Goal: Task Accomplishment & Management: Complete application form

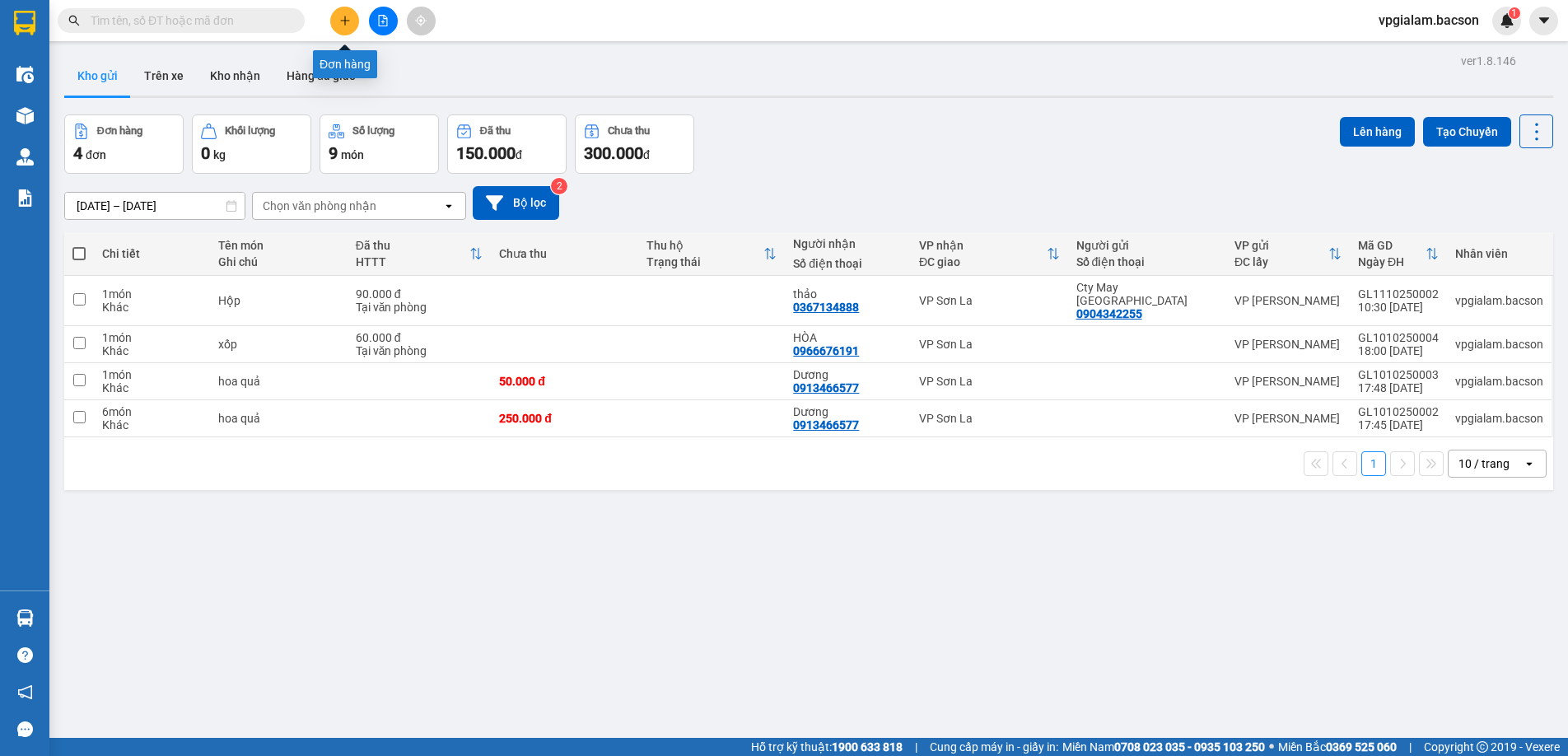
click at [342, 24] on icon "plus" at bounding box center [346, 21] width 12 height 12
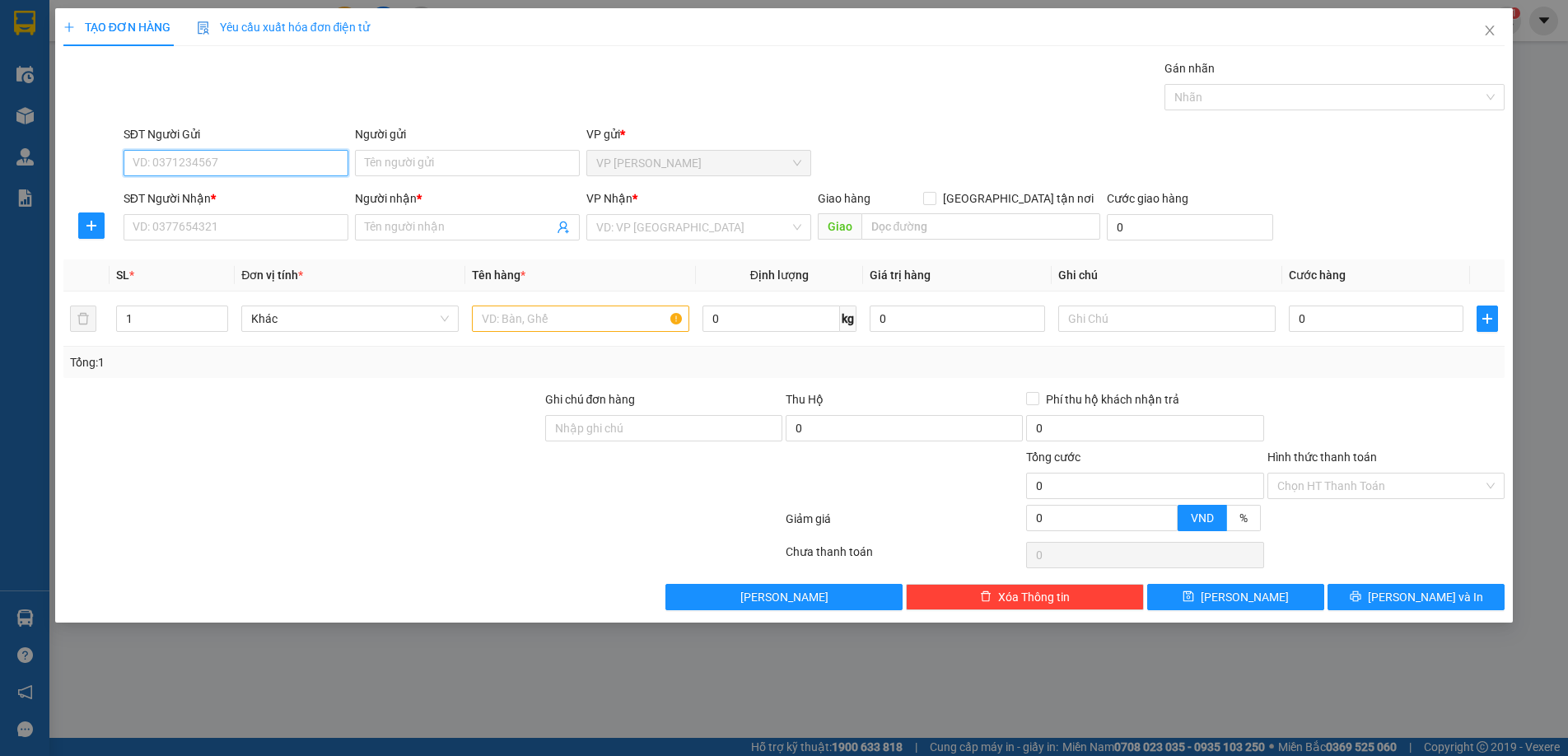
click at [204, 165] on input "SĐT Người Gửi" at bounding box center [236, 162] width 225 height 27
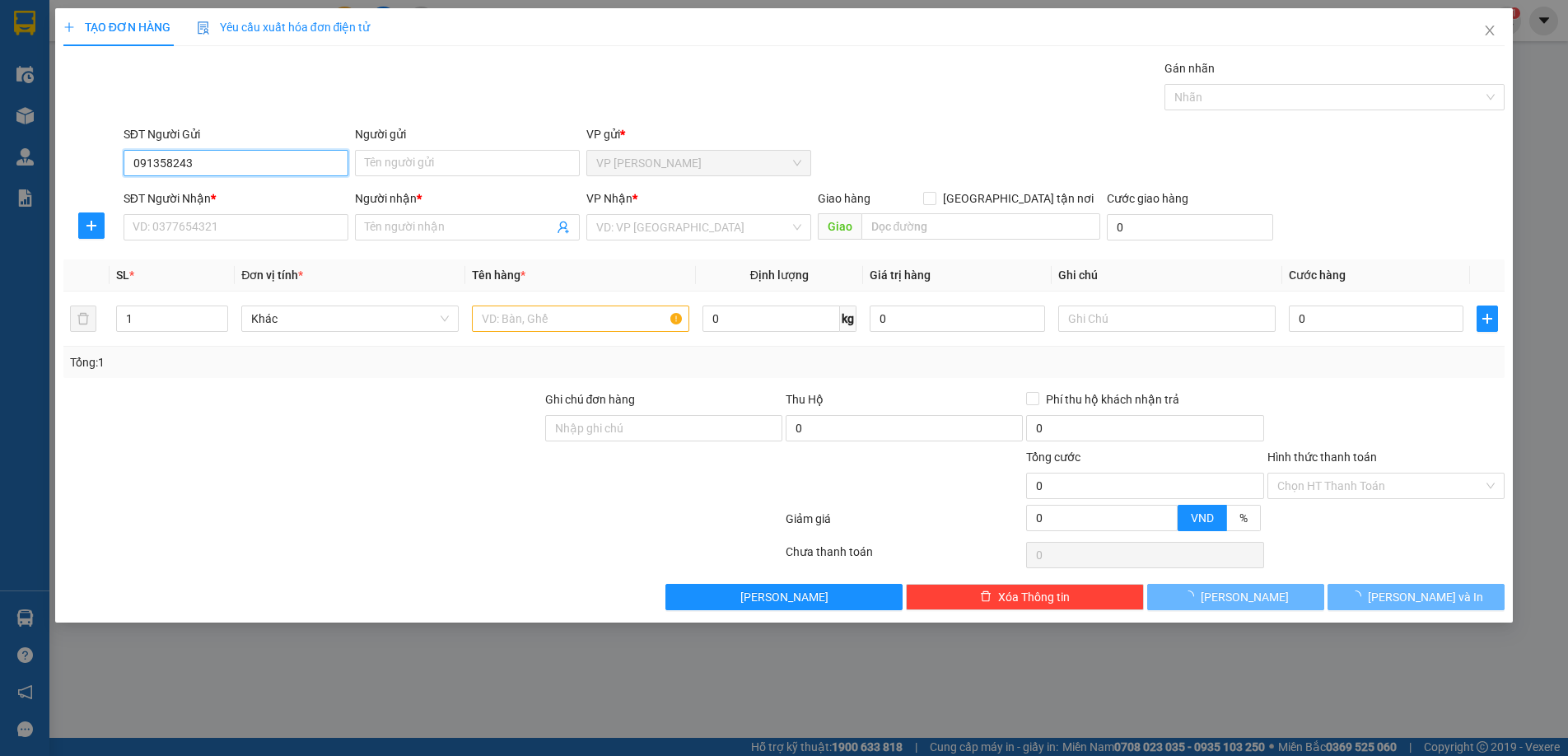
type input "0913582439"
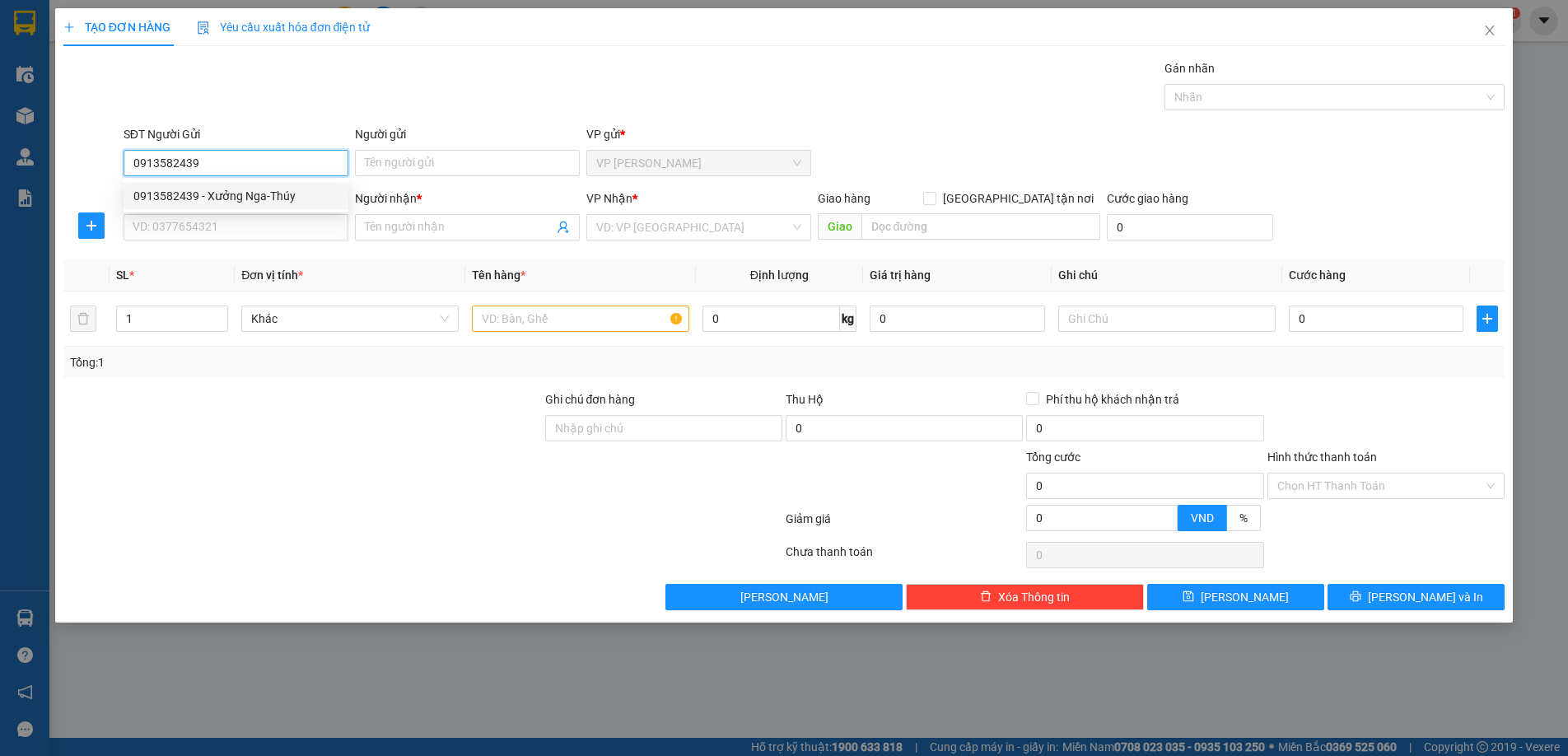
click at [228, 202] on div "0913582439 - Xưởng Nga-Thúy" at bounding box center [236, 196] width 205 height 18
type input "Xưởng Nga-Thúy"
type input "0913582439"
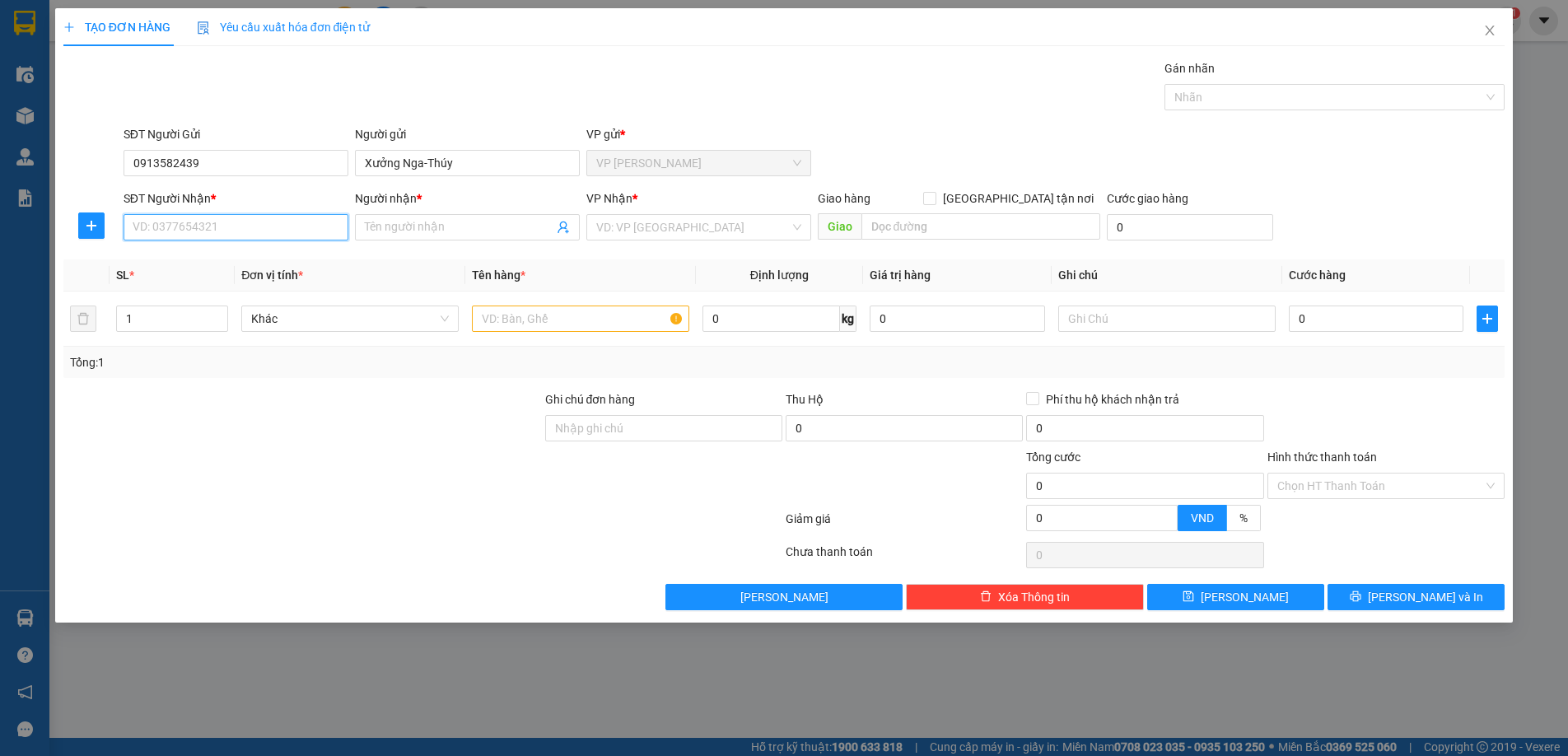
click at [227, 224] on input "SĐT Người Nhận *" at bounding box center [236, 227] width 225 height 27
type input "0987768059"
click at [360, 416] on div at bounding box center [302, 419] width 481 height 57
click at [407, 228] on input "Người nhận *" at bounding box center [459, 227] width 188 height 18
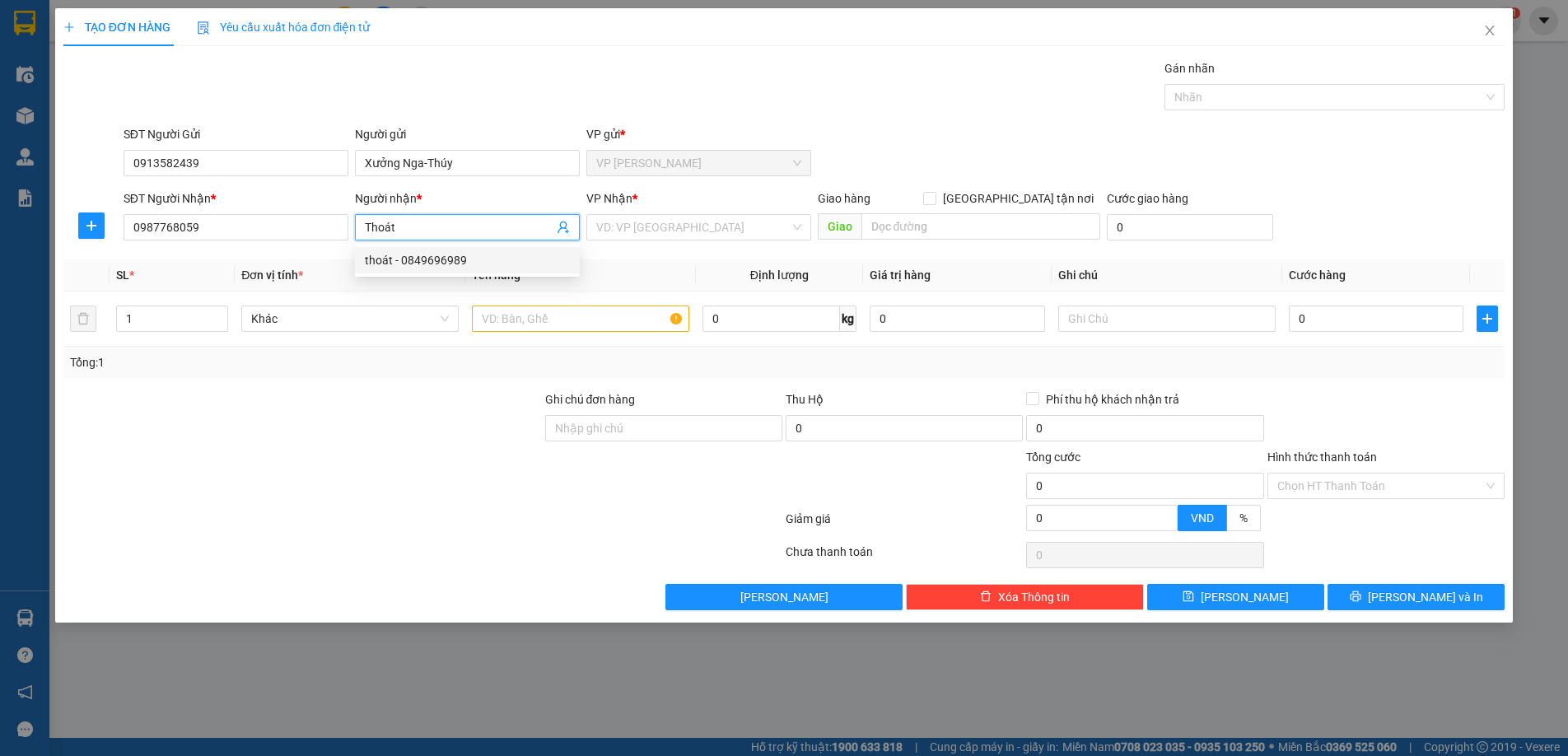
type input "Thoát"
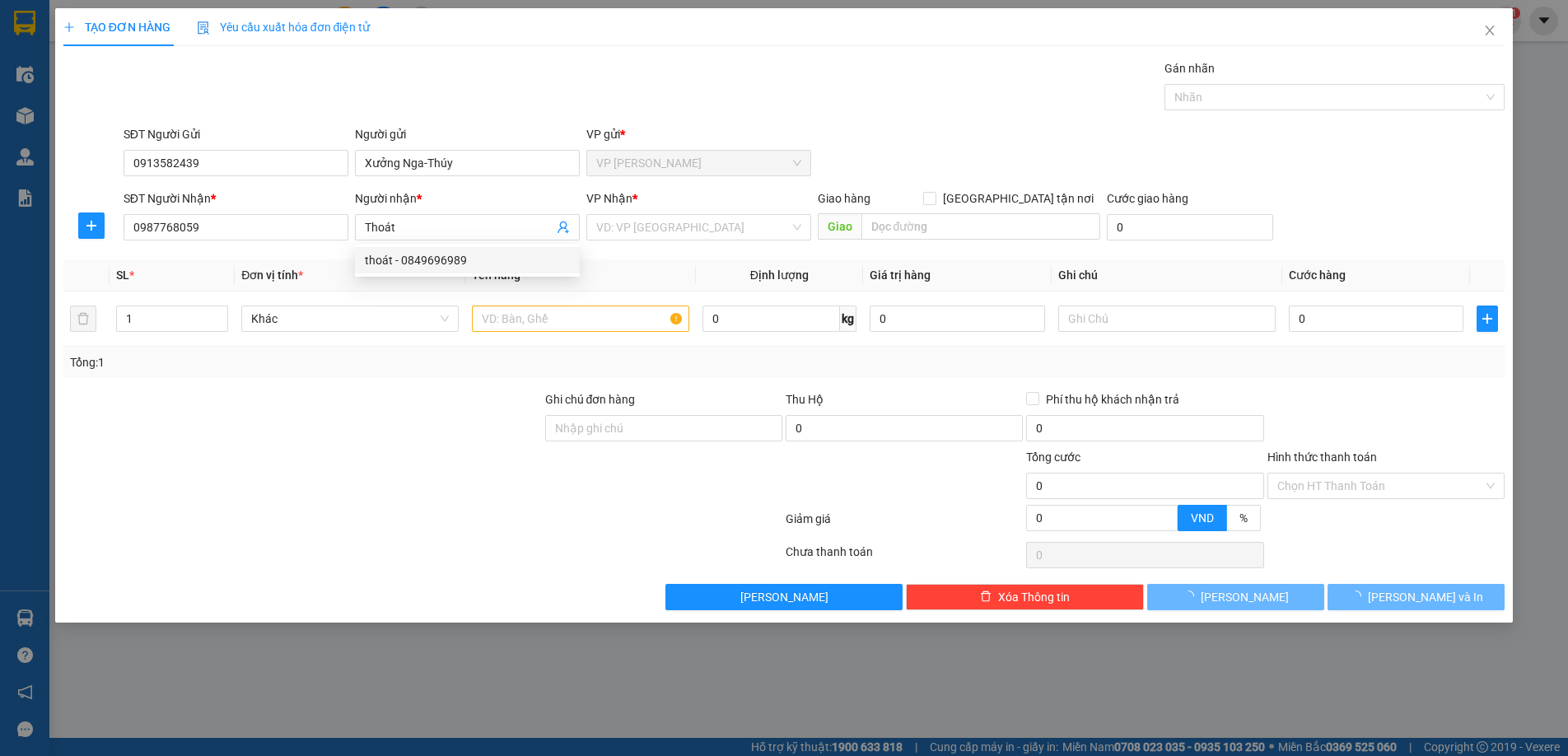
click at [388, 383] on div "Transit Pickup Surcharge Ids Transit Deliver Surcharge Ids Transit Deliver Surc…" at bounding box center [784, 335] width 1442 height 551
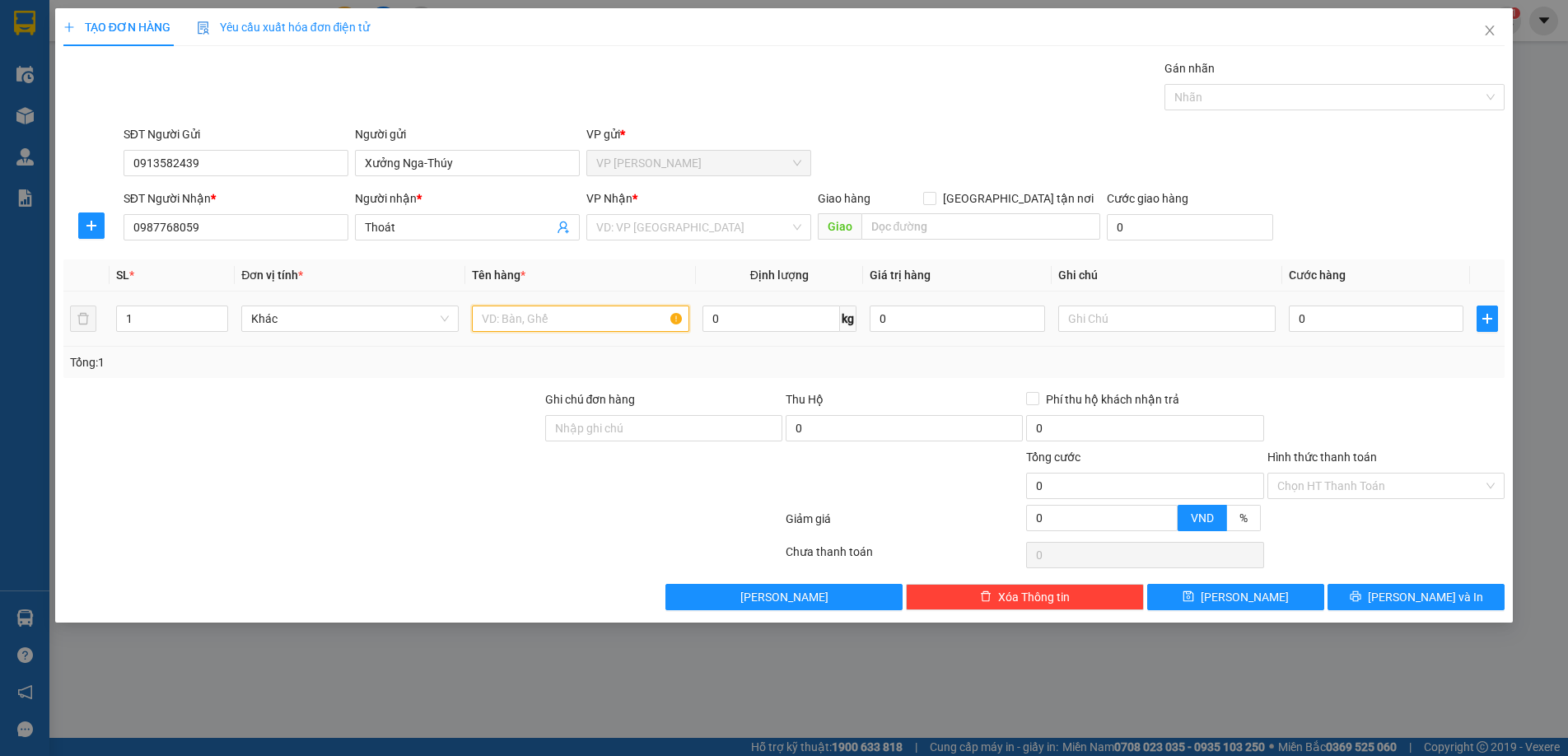
click at [510, 320] on input "text" at bounding box center [579, 318] width 217 height 27
type input "Hộp"
click at [1295, 317] on input "0" at bounding box center [1376, 318] width 175 height 27
click at [1294, 316] on input "0" at bounding box center [1376, 318] width 175 height 27
click at [1292, 318] on input "0" at bounding box center [1376, 318] width 175 height 27
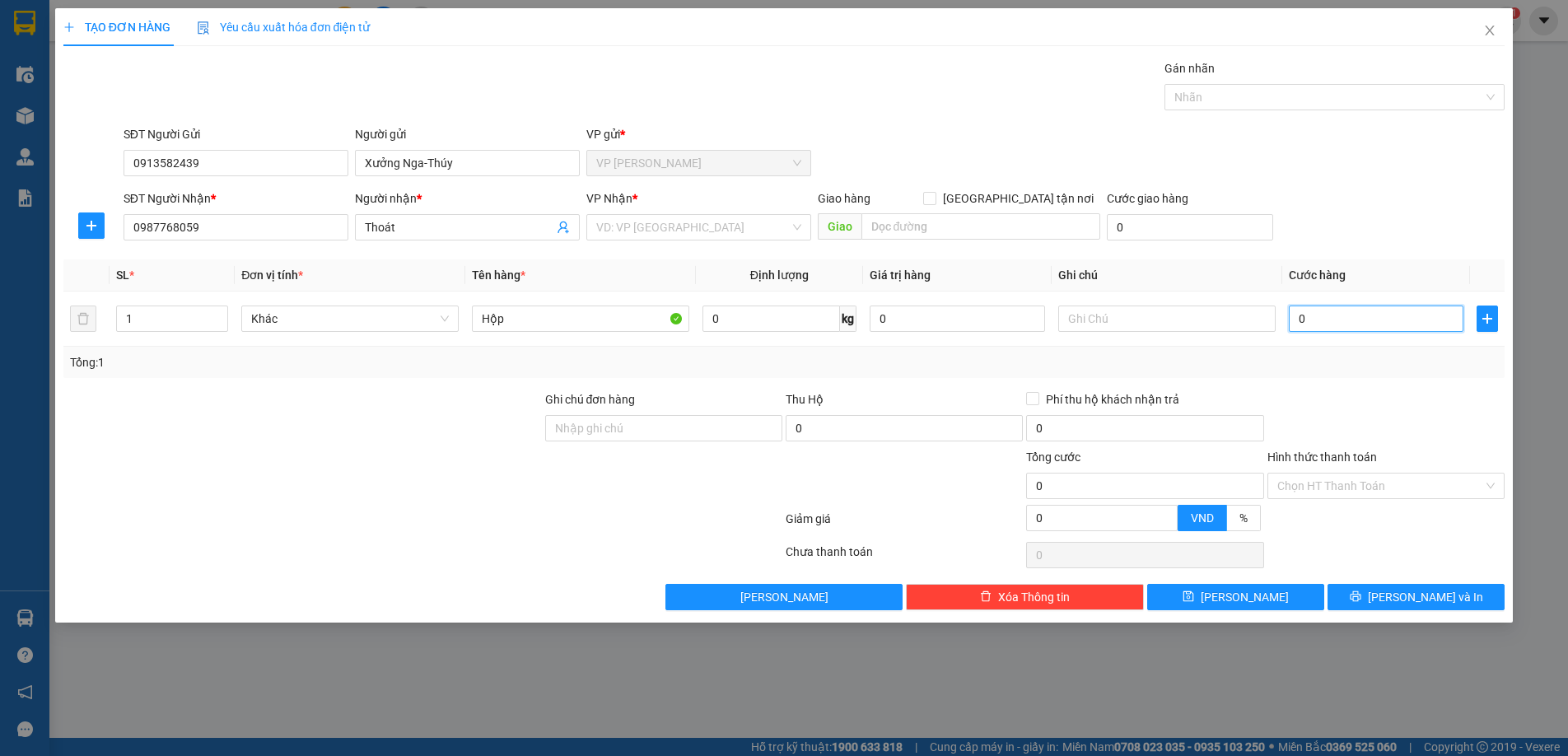
type input "80"
type input "800"
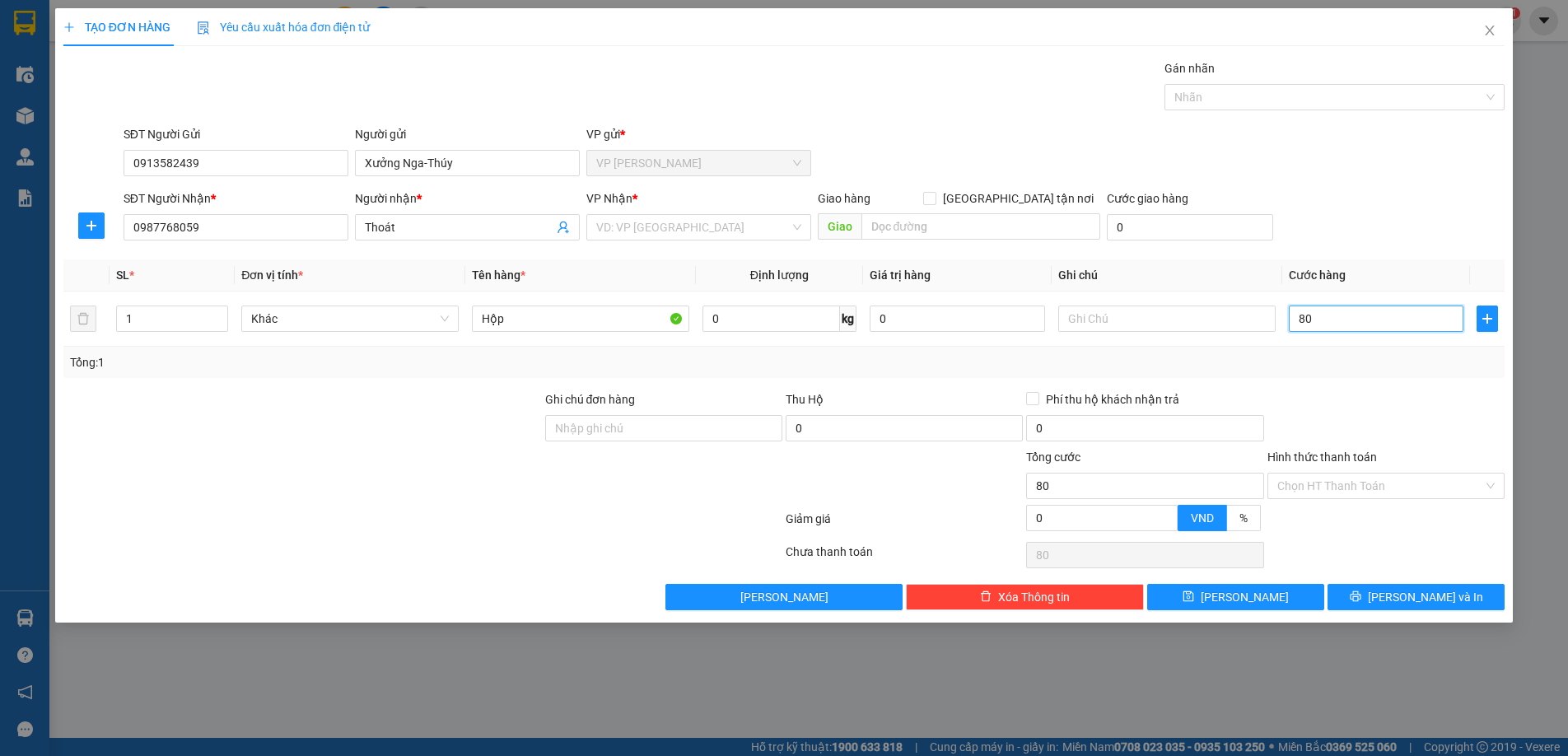
type input "800"
type input "8.000"
type input "80.000"
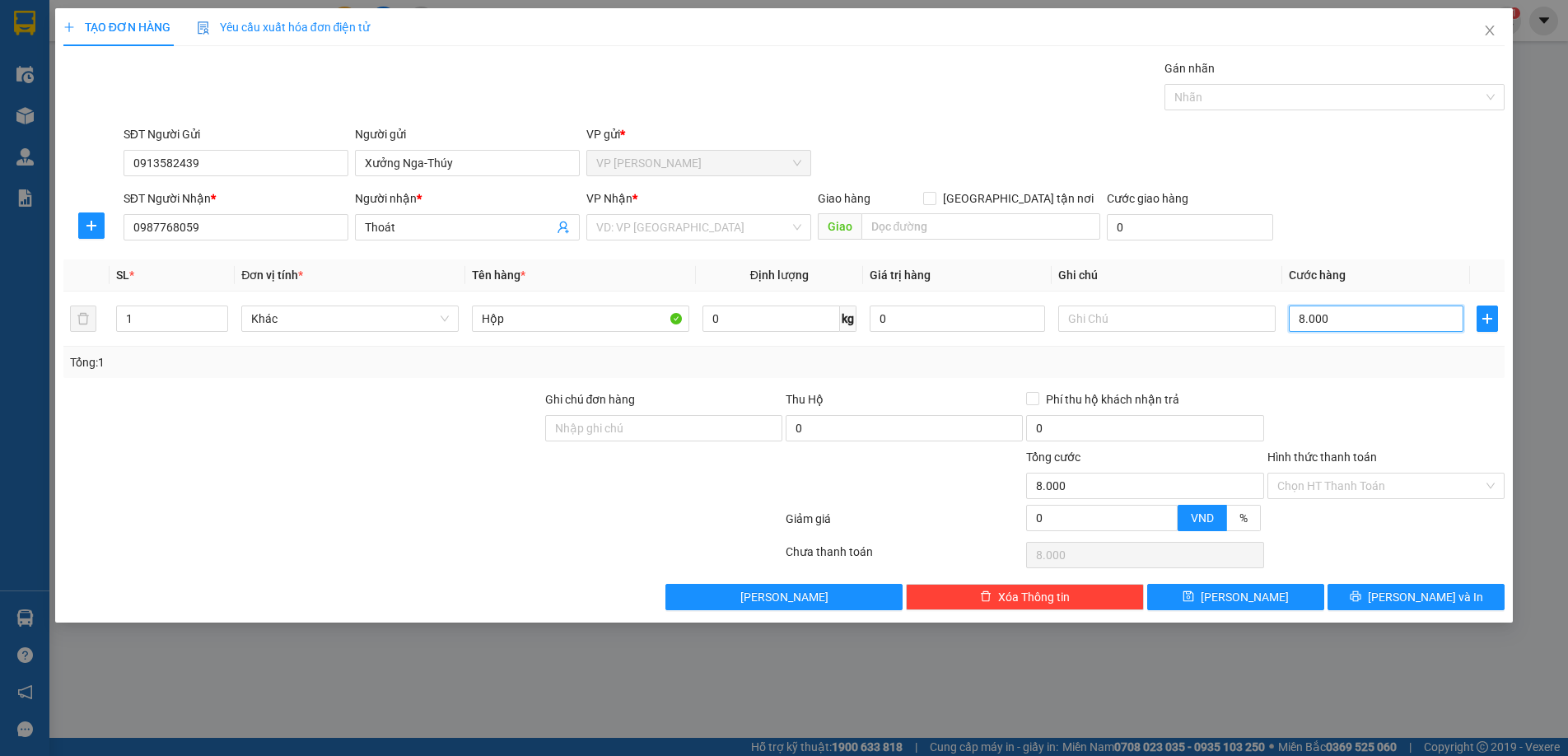
type input "80.000"
click at [1400, 598] on button "[PERSON_NAME] và In" at bounding box center [1415, 596] width 177 height 27
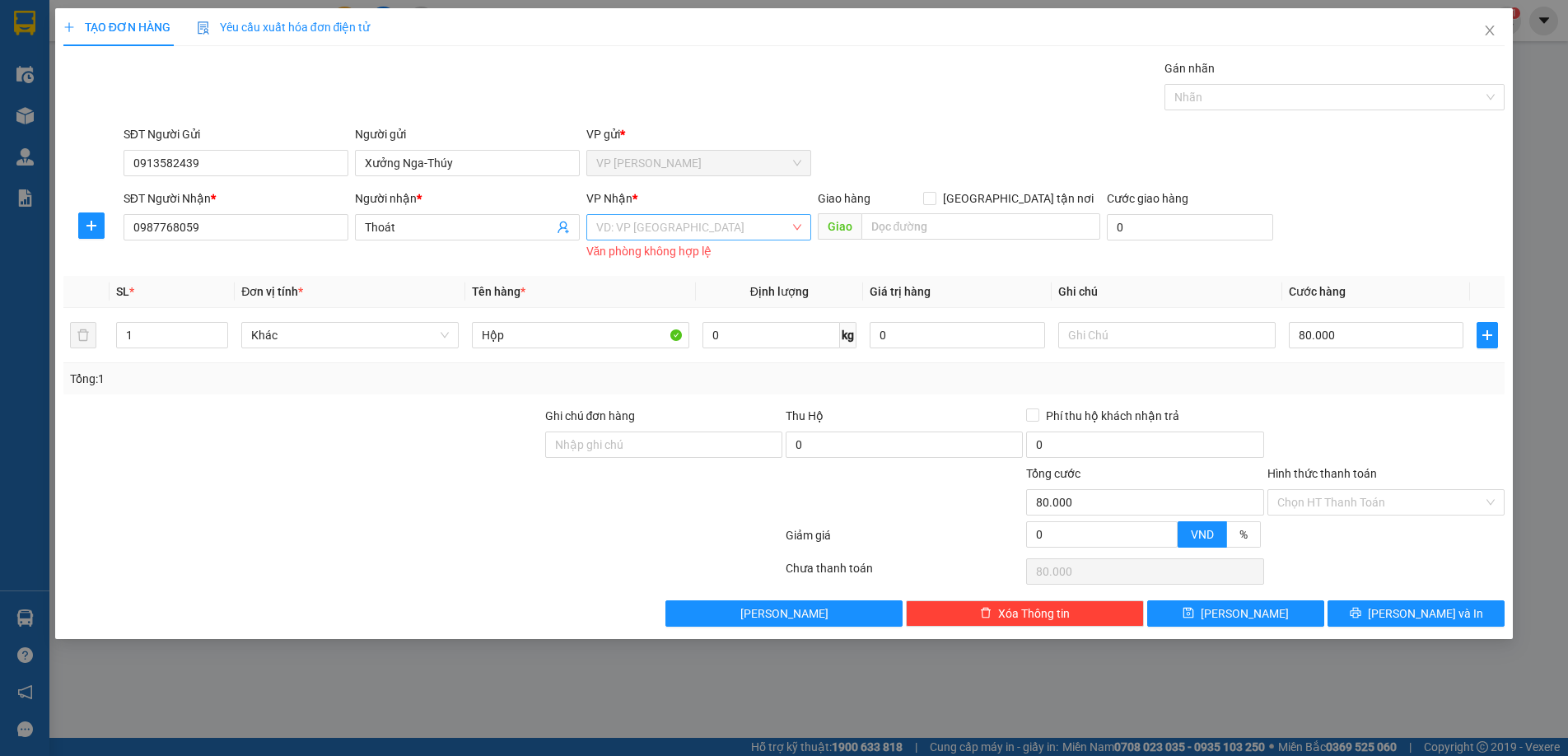
click at [647, 229] on input "search" at bounding box center [692, 227] width 193 height 25
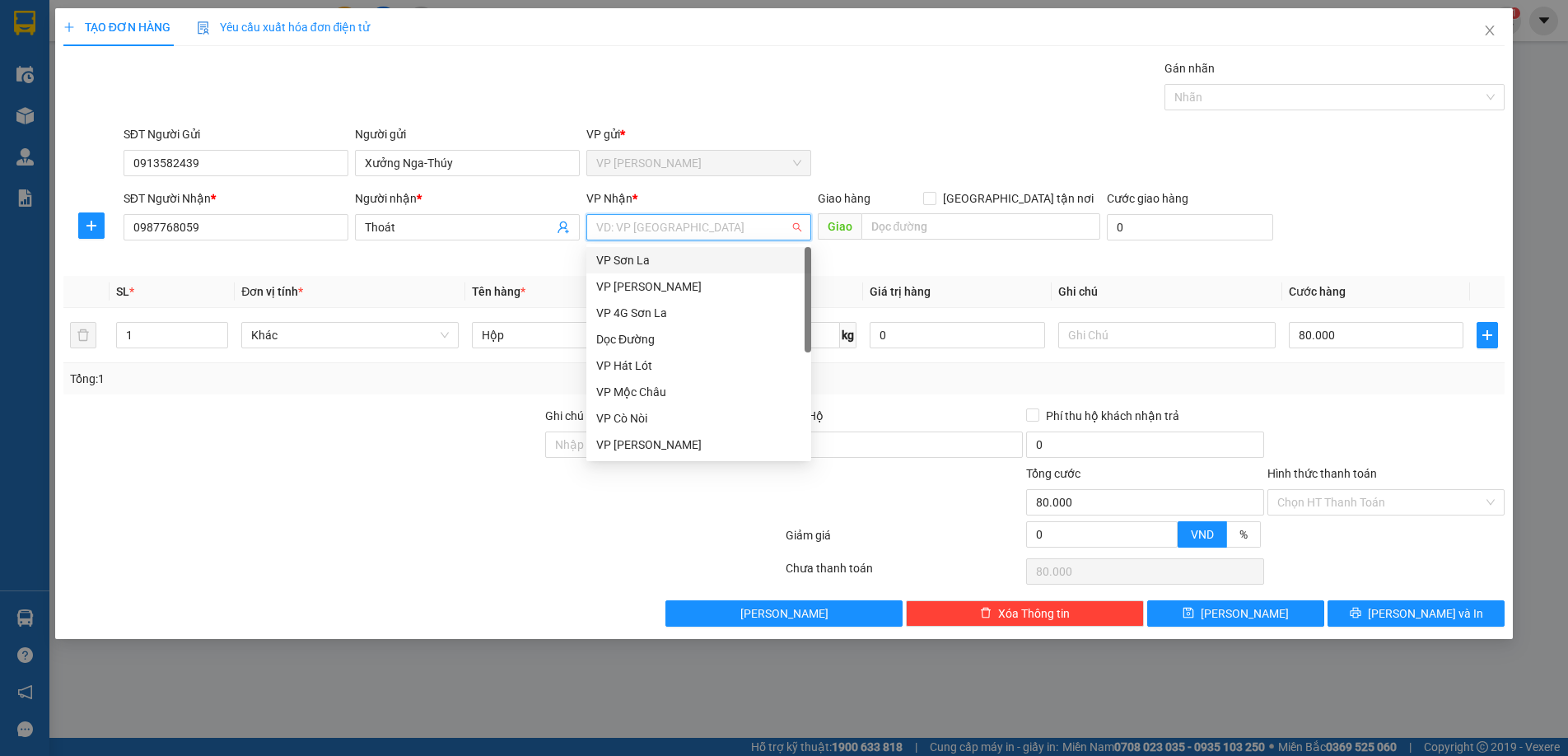
click at [634, 257] on div "VP Sơn La" at bounding box center [698, 261] width 205 height 18
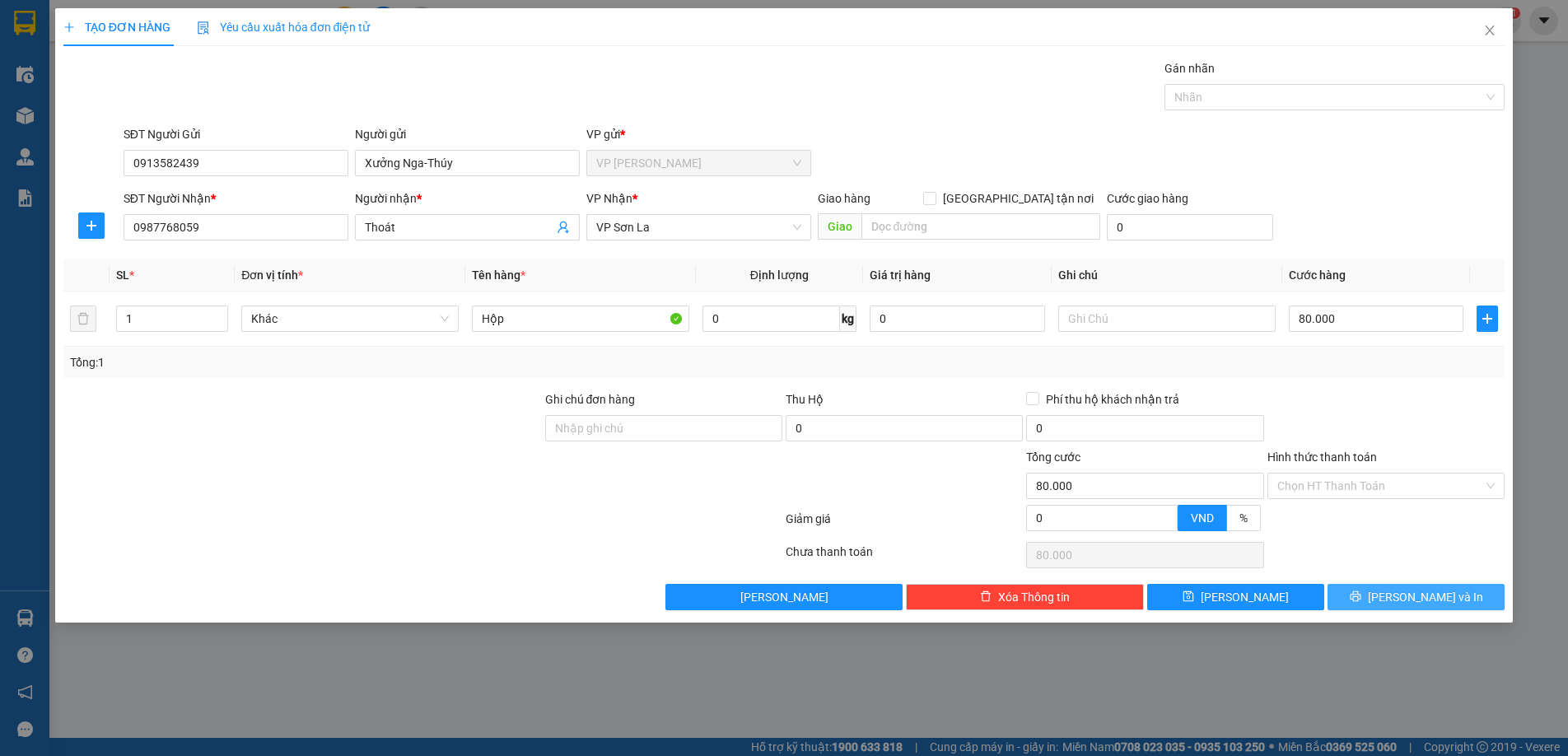
click at [1380, 594] on button "[PERSON_NAME] và In" at bounding box center [1415, 596] width 177 height 27
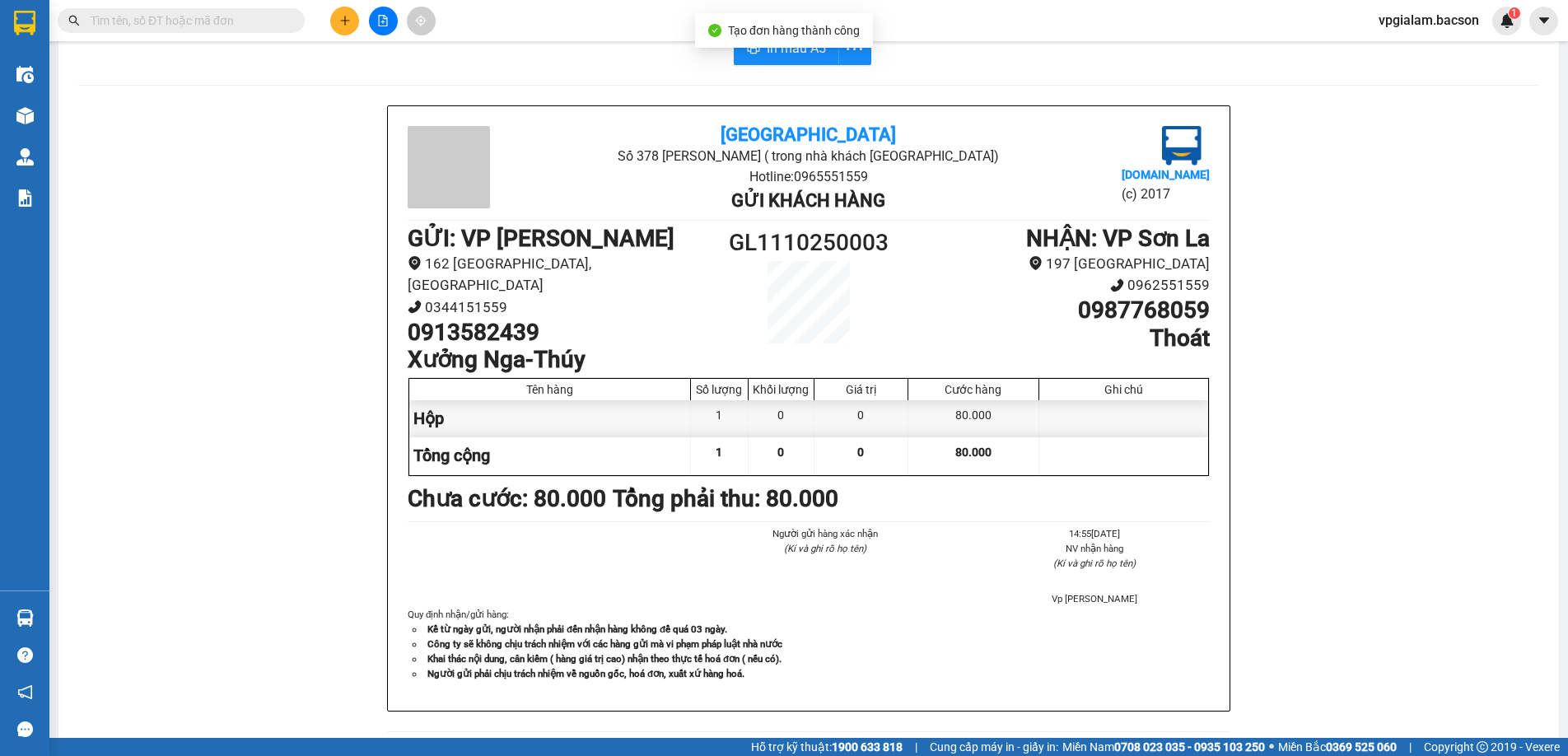
scroll to position [62, 0]
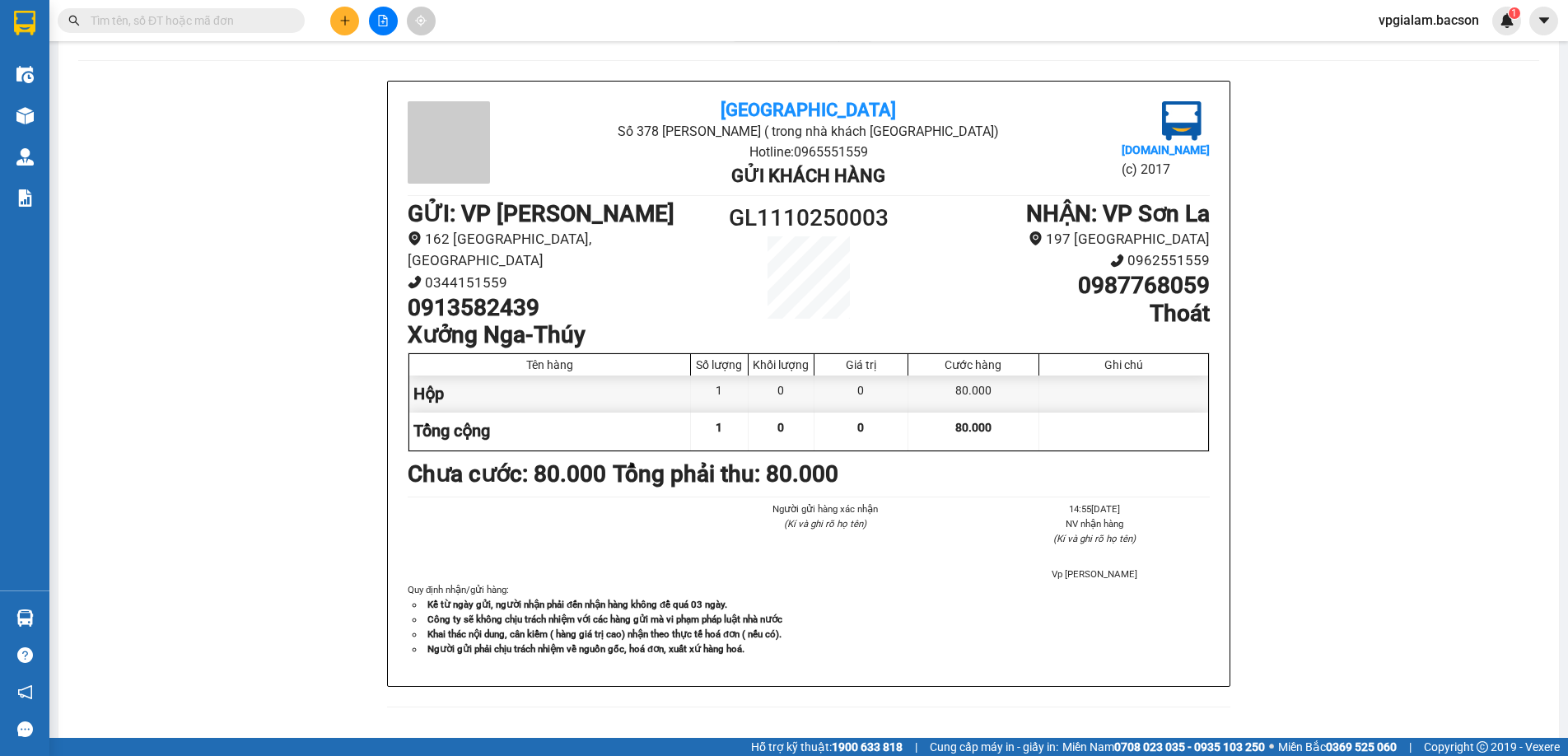
click at [1427, 301] on div "Bắc Sơn Số 378 Nguyễn Trãi ( trong nhà khách Sơn La) Hotline: 0965551559 Gửi kh…" at bounding box center [808, 403] width 1461 height 647
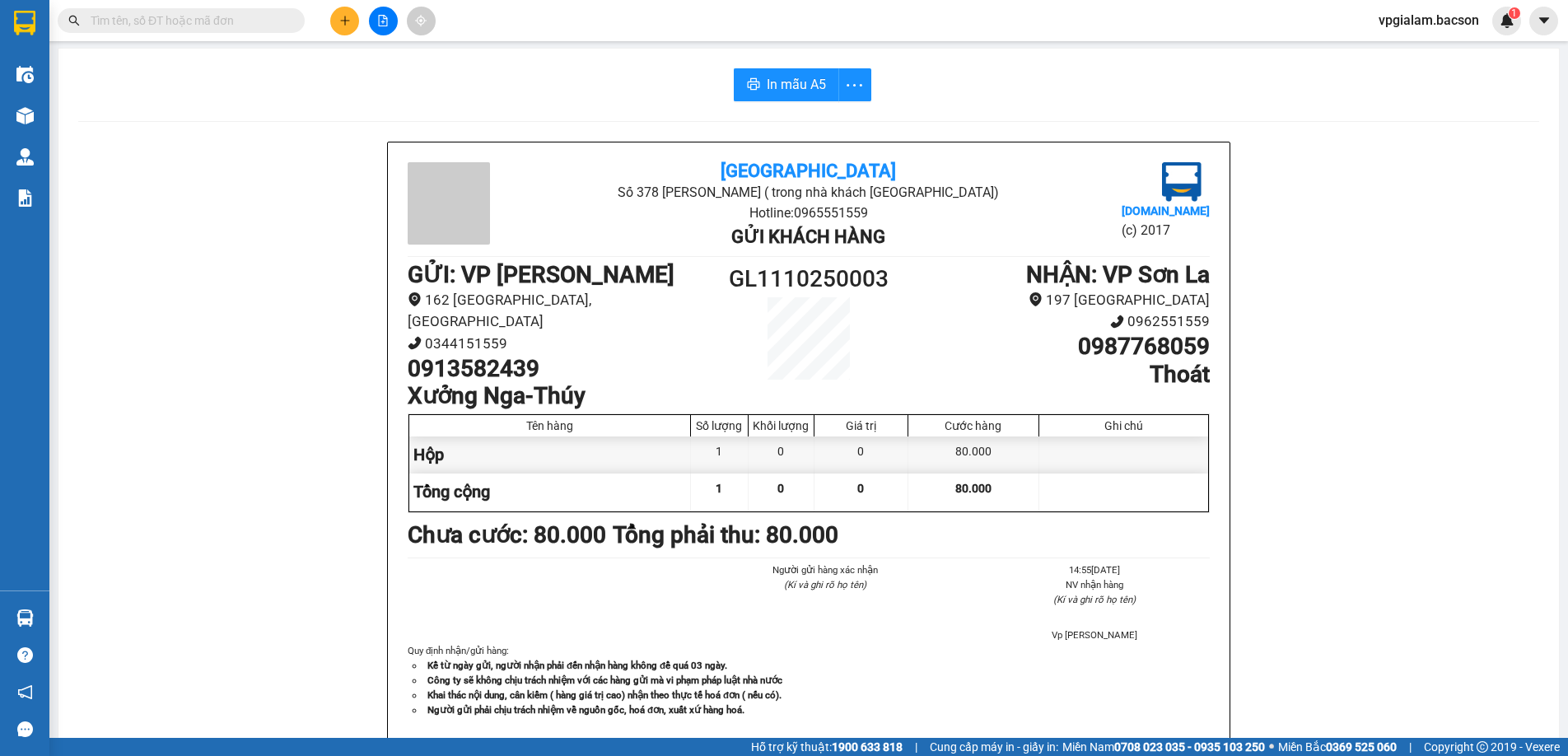
scroll to position [0, 0]
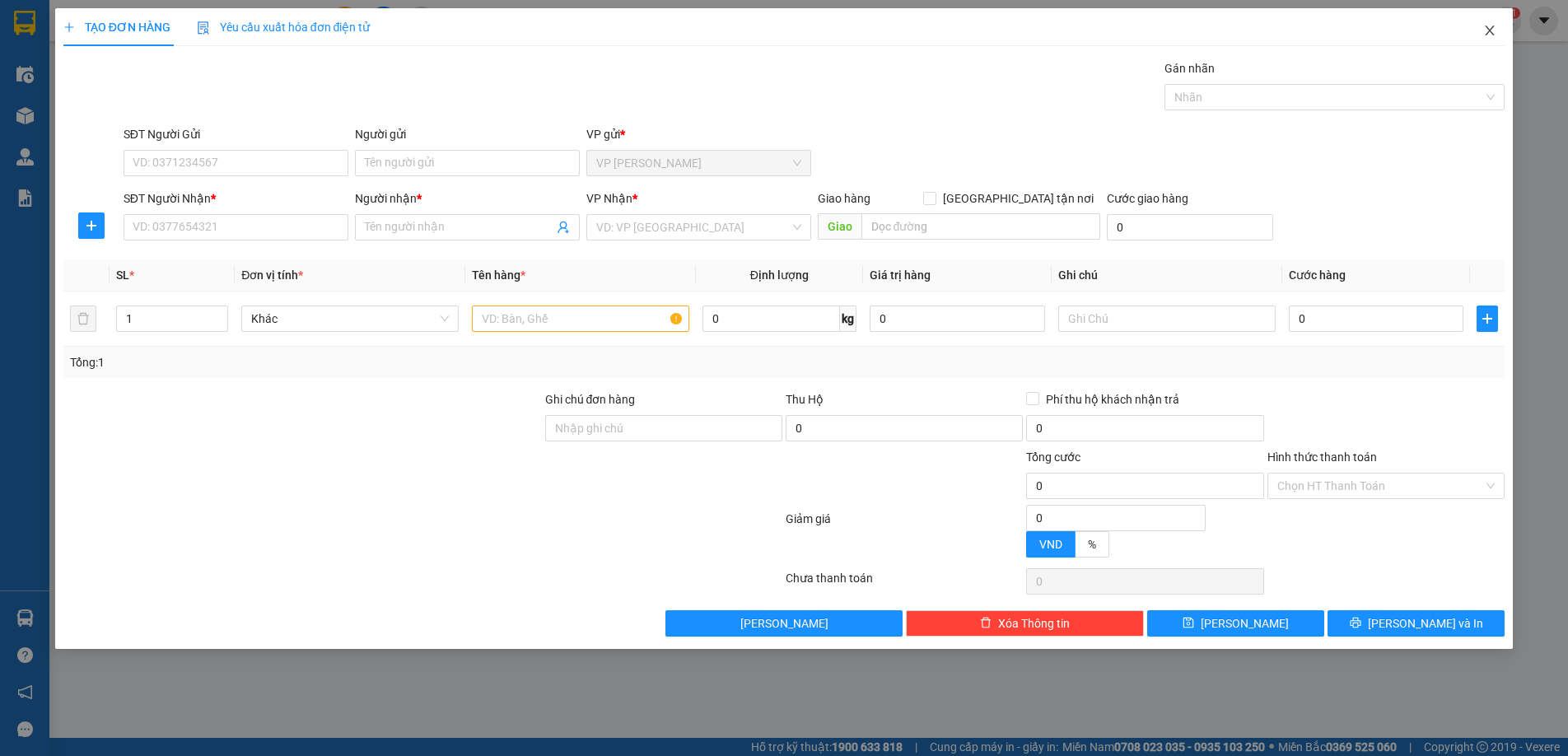
click at [1493, 32] on icon "close" at bounding box center [1489, 30] width 13 height 13
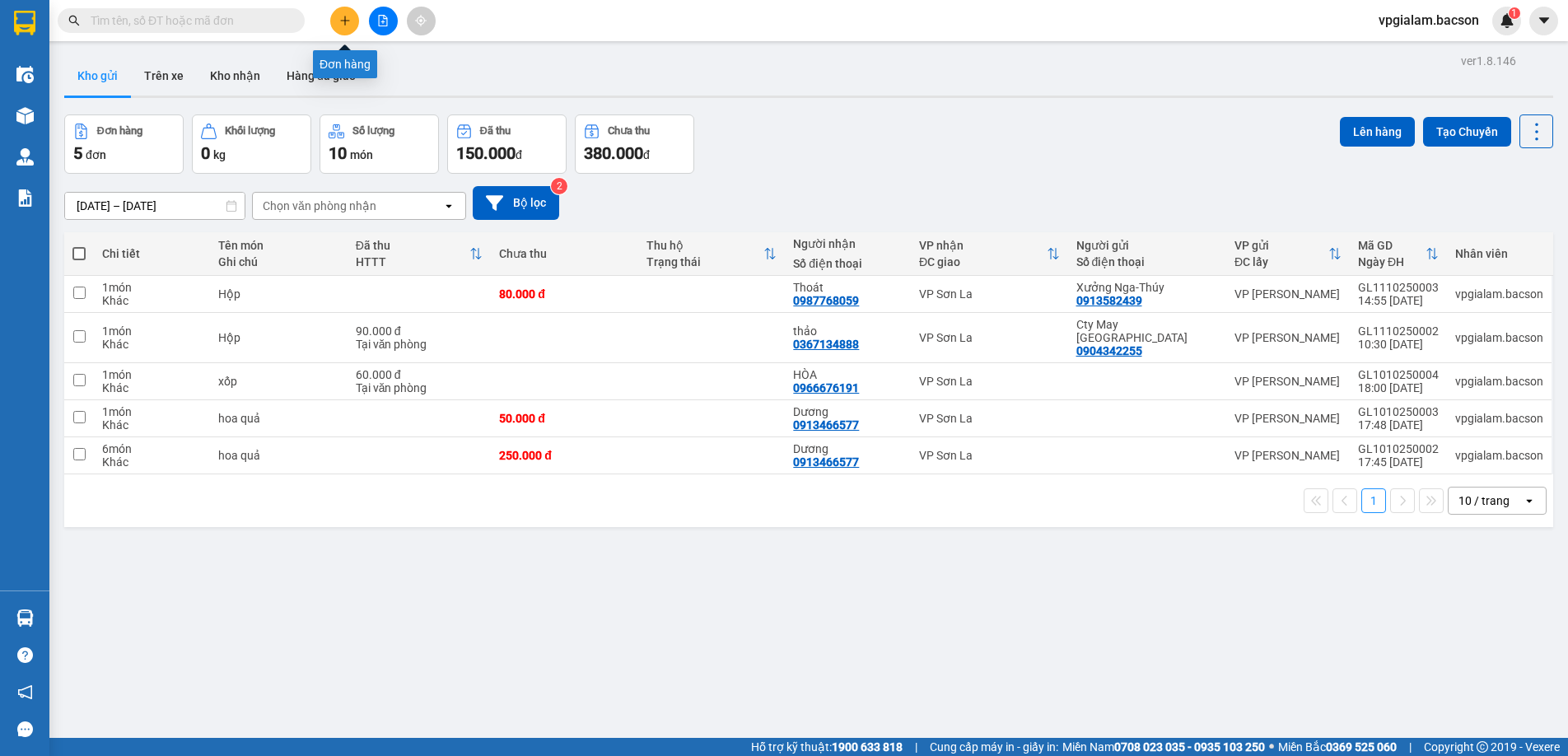
click at [350, 22] on icon "plus" at bounding box center [346, 21] width 12 height 12
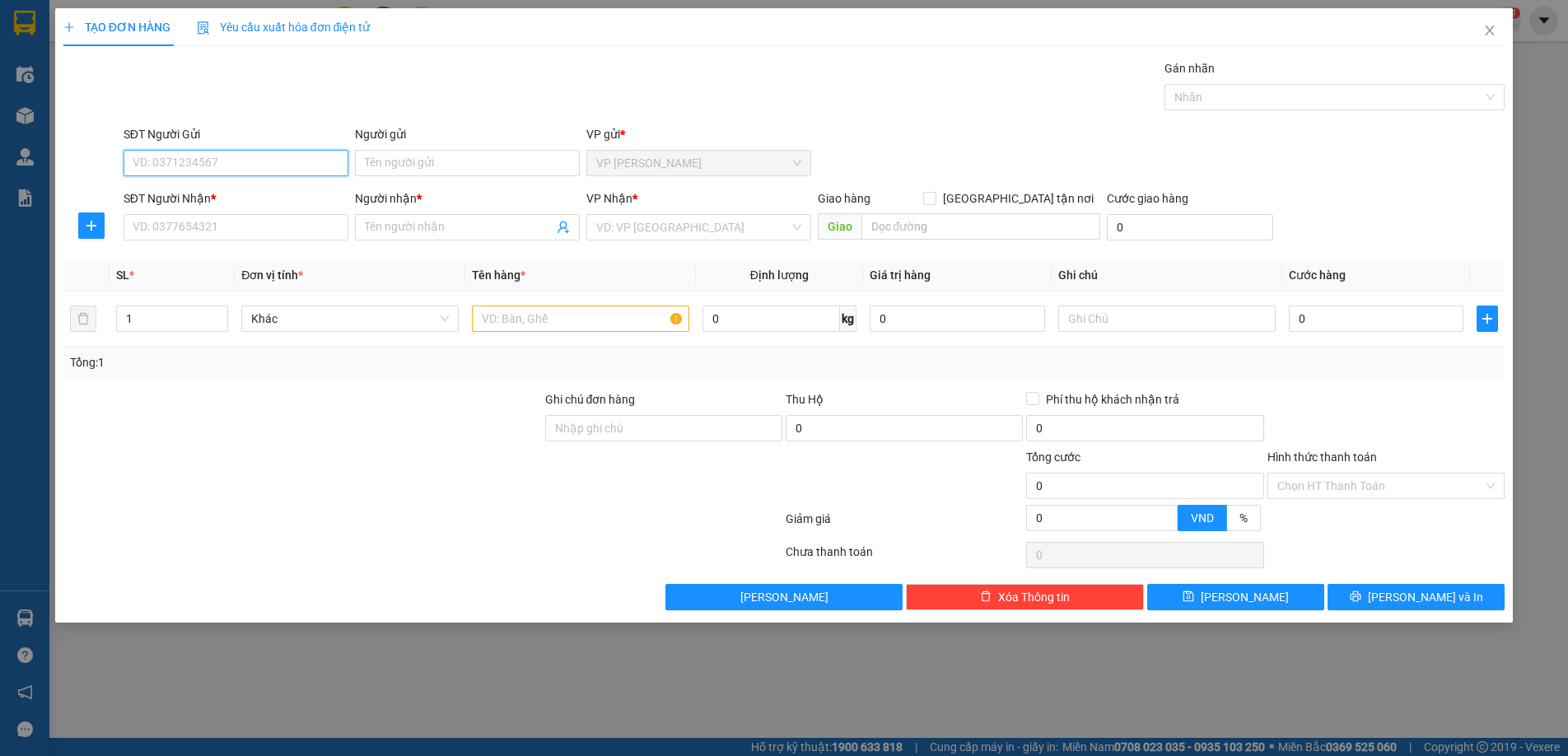
click at [261, 158] on input "SĐT Người Gửi" at bounding box center [236, 162] width 225 height 27
type input "0972875509"
click at [249, 194] on div "0972875509 - gl12" at bounding box center [236, 196] width 205 height 18
type input "gl12"
type input "0972875509"
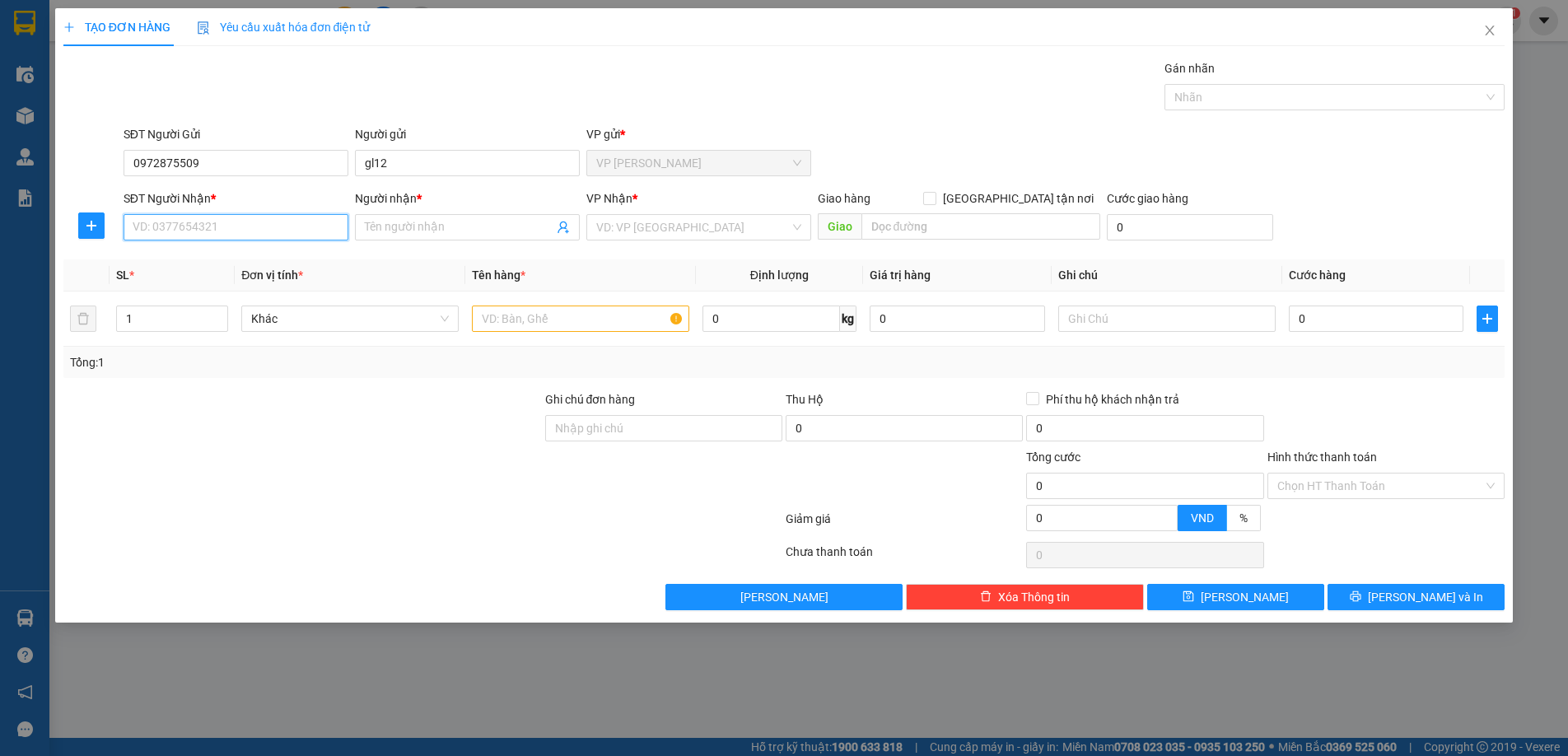
click at [252, 221] on input "SĐT Người Nhận *" at bounding box center [236, 227] width 225 height 27
type input "0871605778"
click at [408, 231] on input "Người nhận *" at bounding box center [459, 227] width 188 height 18
type input "a"
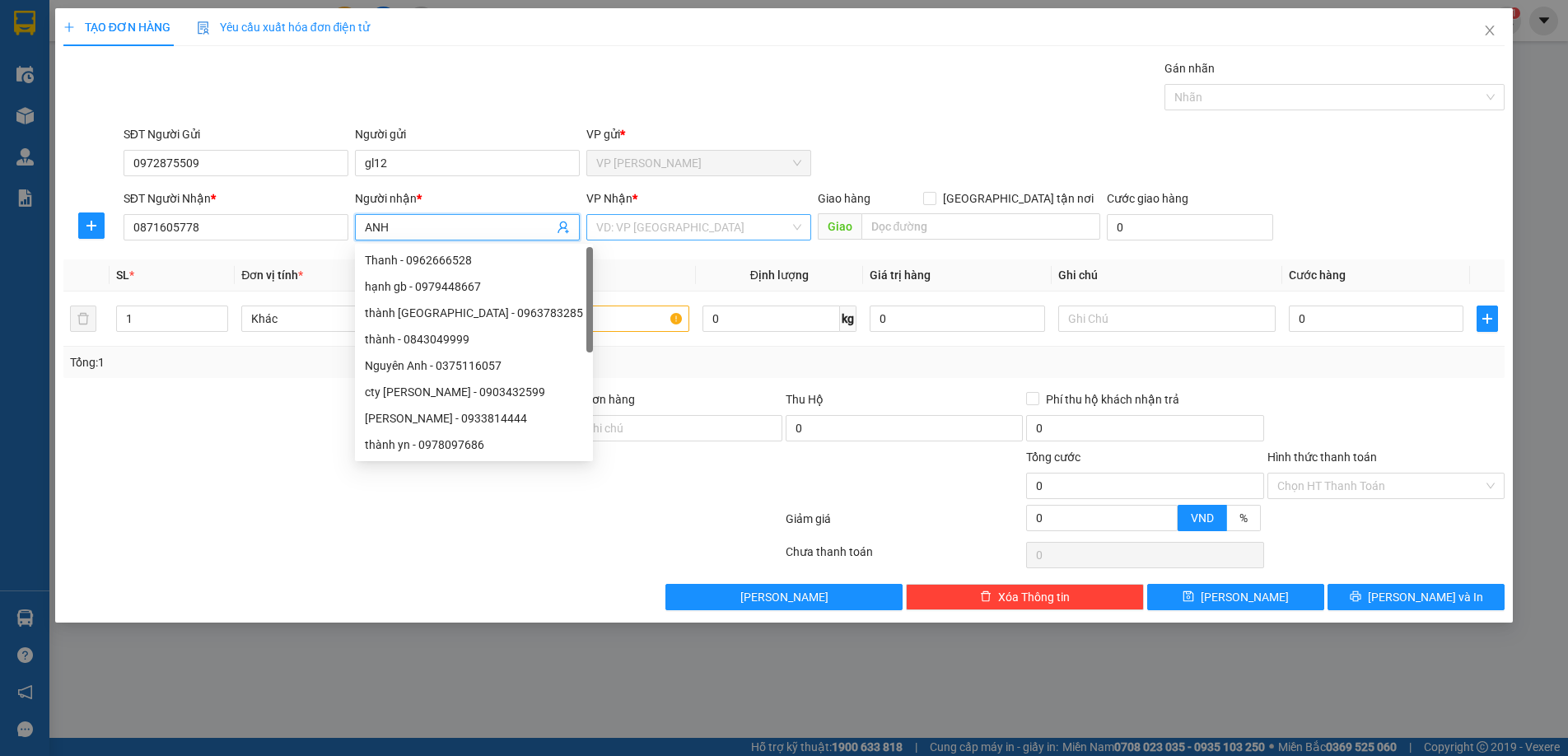
click at [800, 225] on div "VD: VP [GEOGRAPHIC_DATA]" at bounding box center [698, 227] width 225 height 27
type input "ANH"
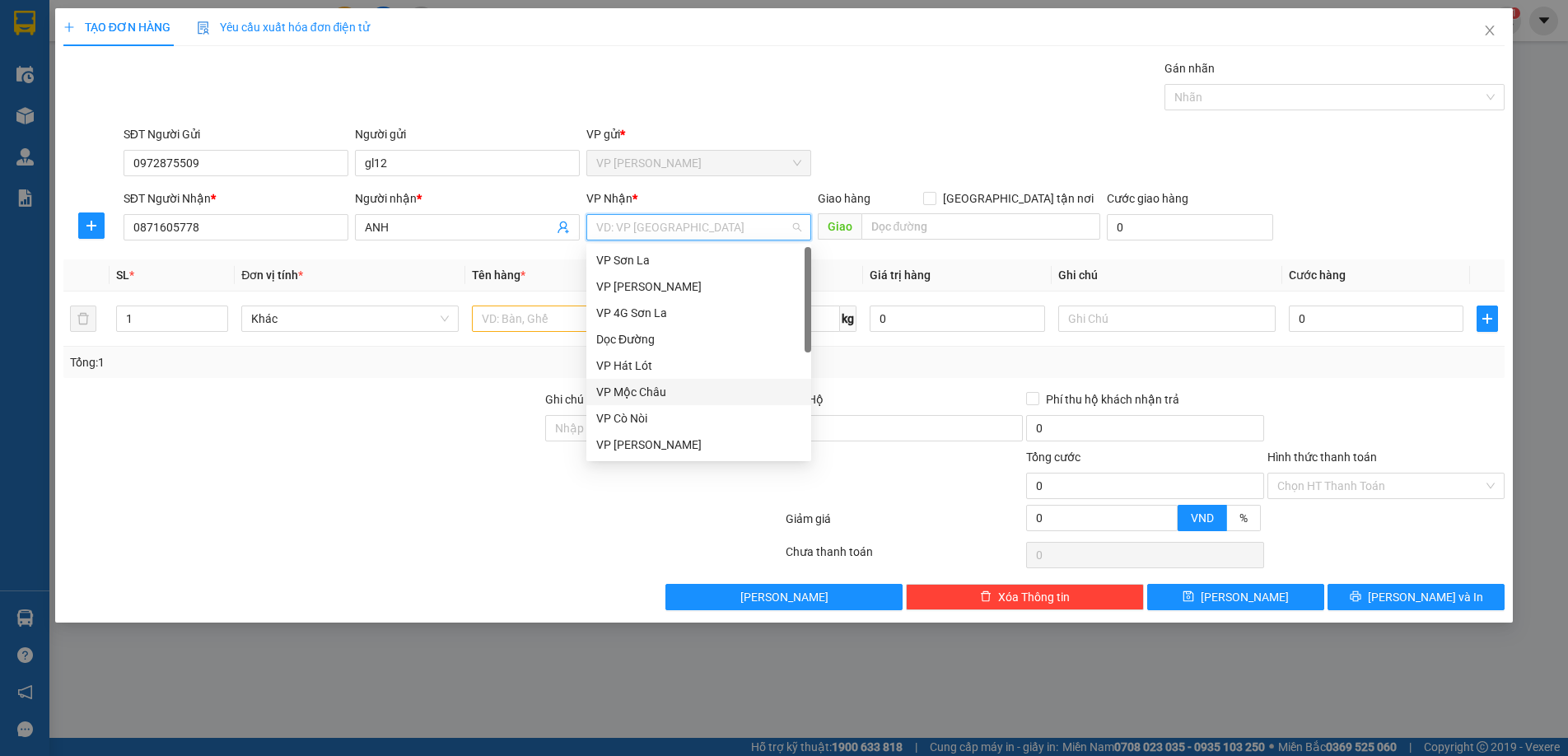
click at [668, 395] on div "VP Mộc Châu" at bounding box center [698, 392] width 205 height 18
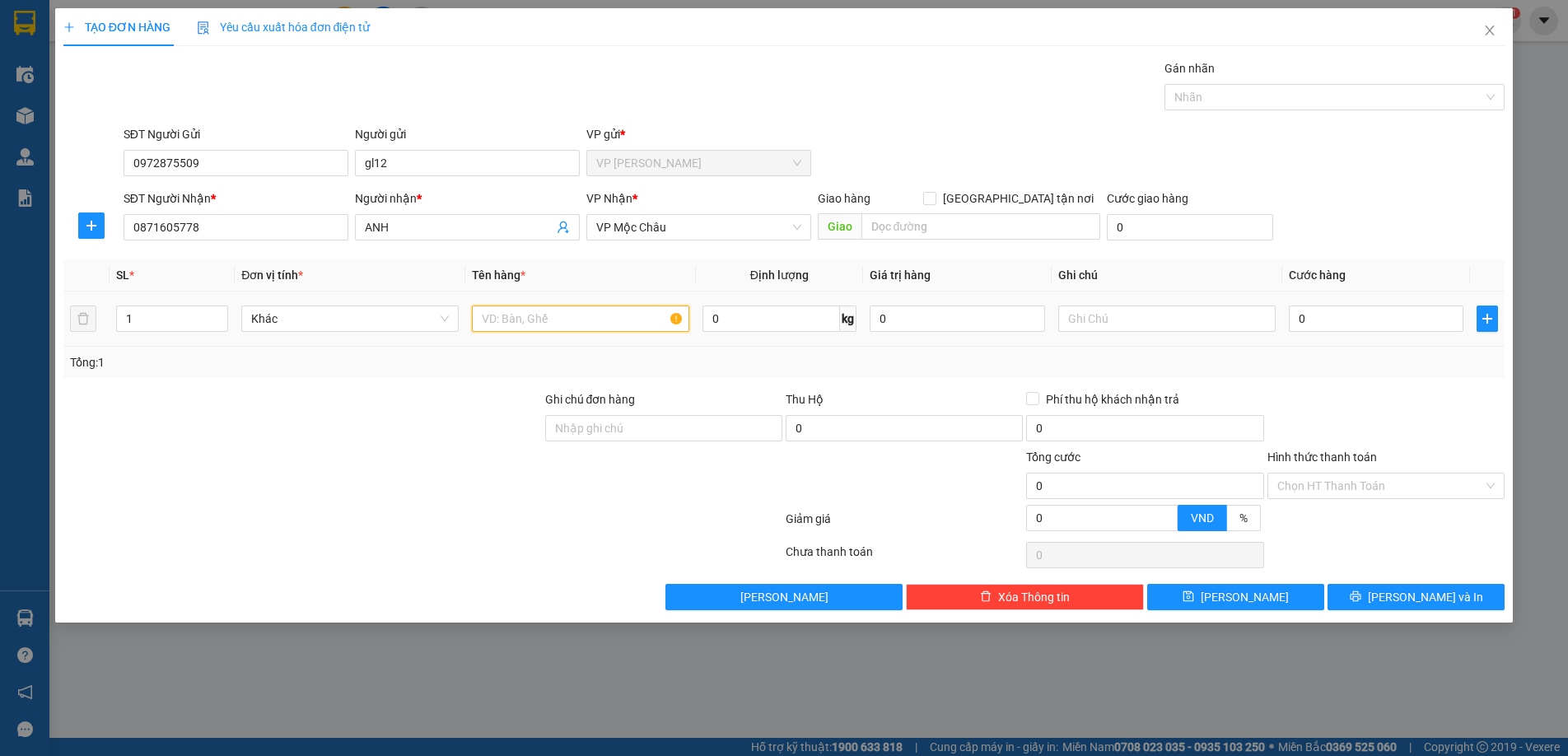
click at [592, 320] on input "text" at bounding box center [579, 318] width 217 height 27
type input "O"
type input "PHỤ TÙNG Ô TÔ"
click at [1298, 322] on input "0" at bounding box center [1376, 318] width 175 height 27
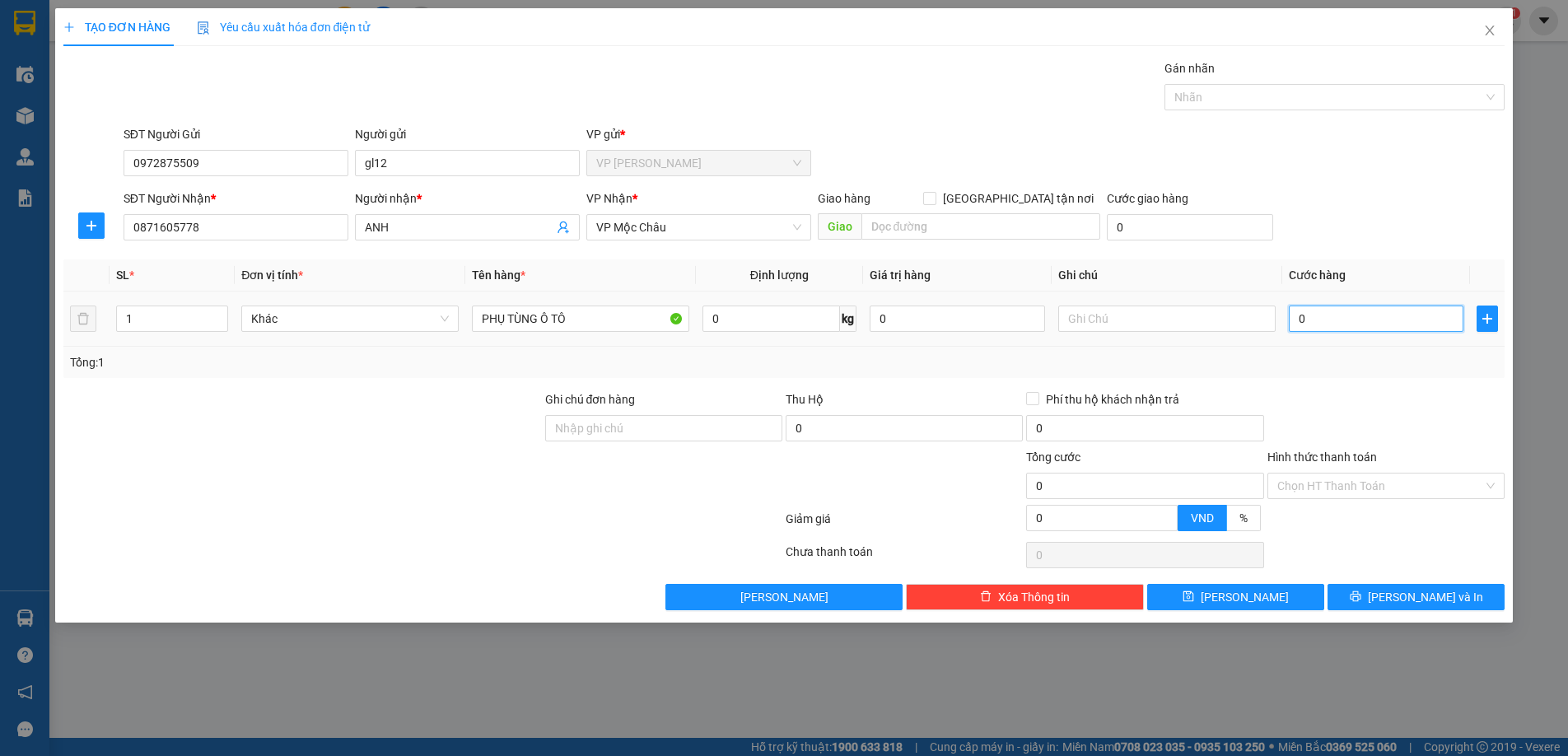
type input "60"
type input "600"
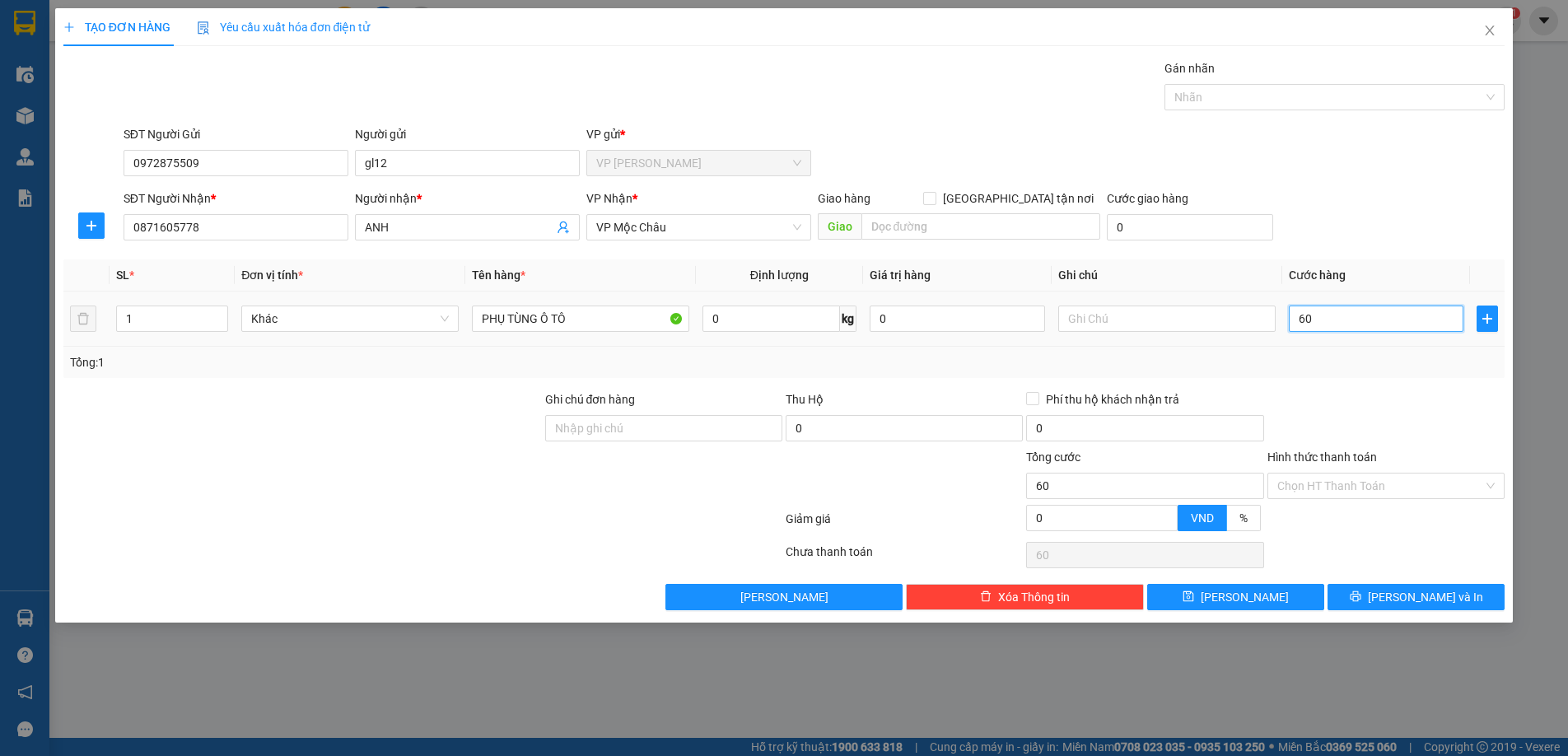
type input "600"
type input "6.000"
type input "60.000"
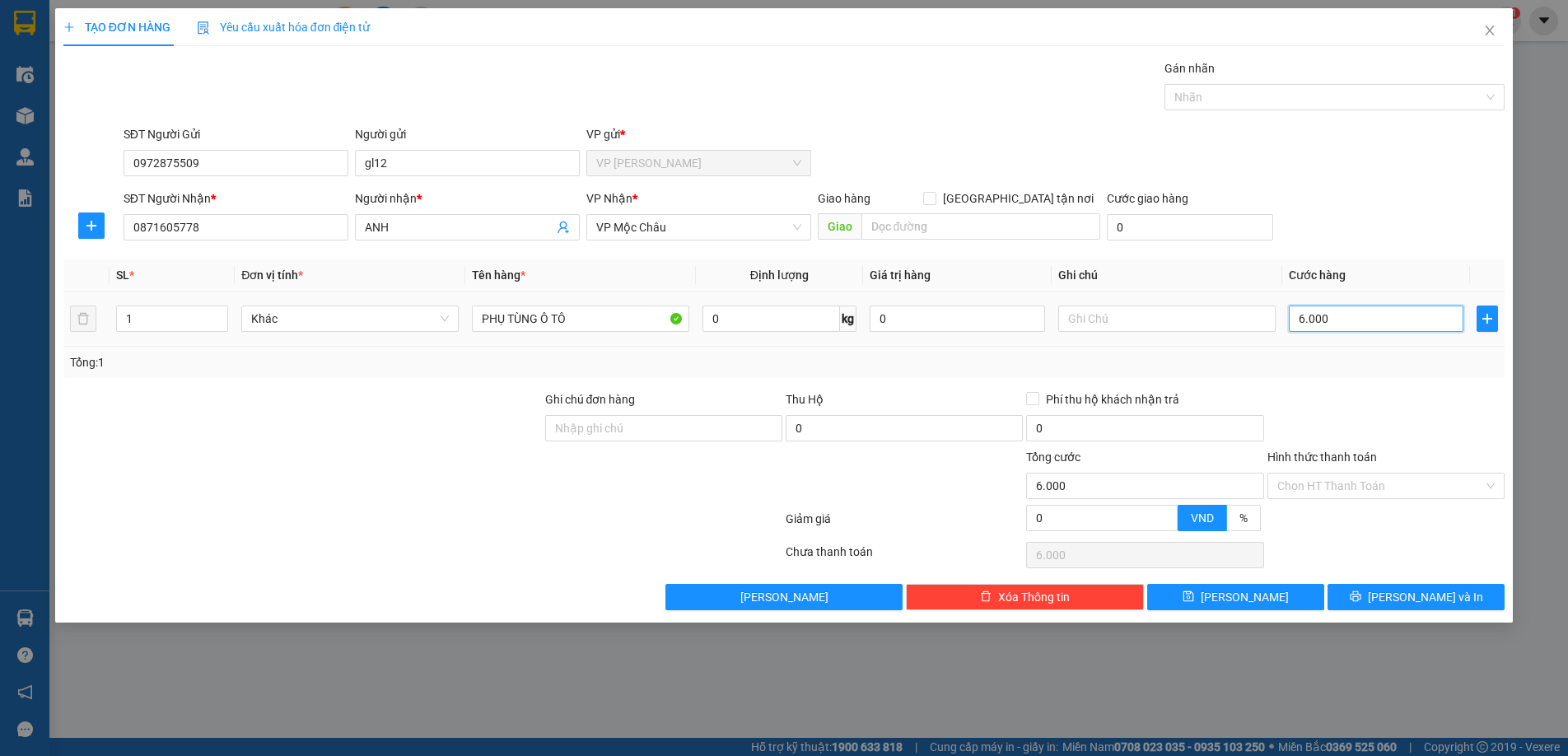
type input "60.000"
click at [1429, 597] on span "[PERSON_NAME] và In" at bounding box center [1425, 597] width 115 height 18
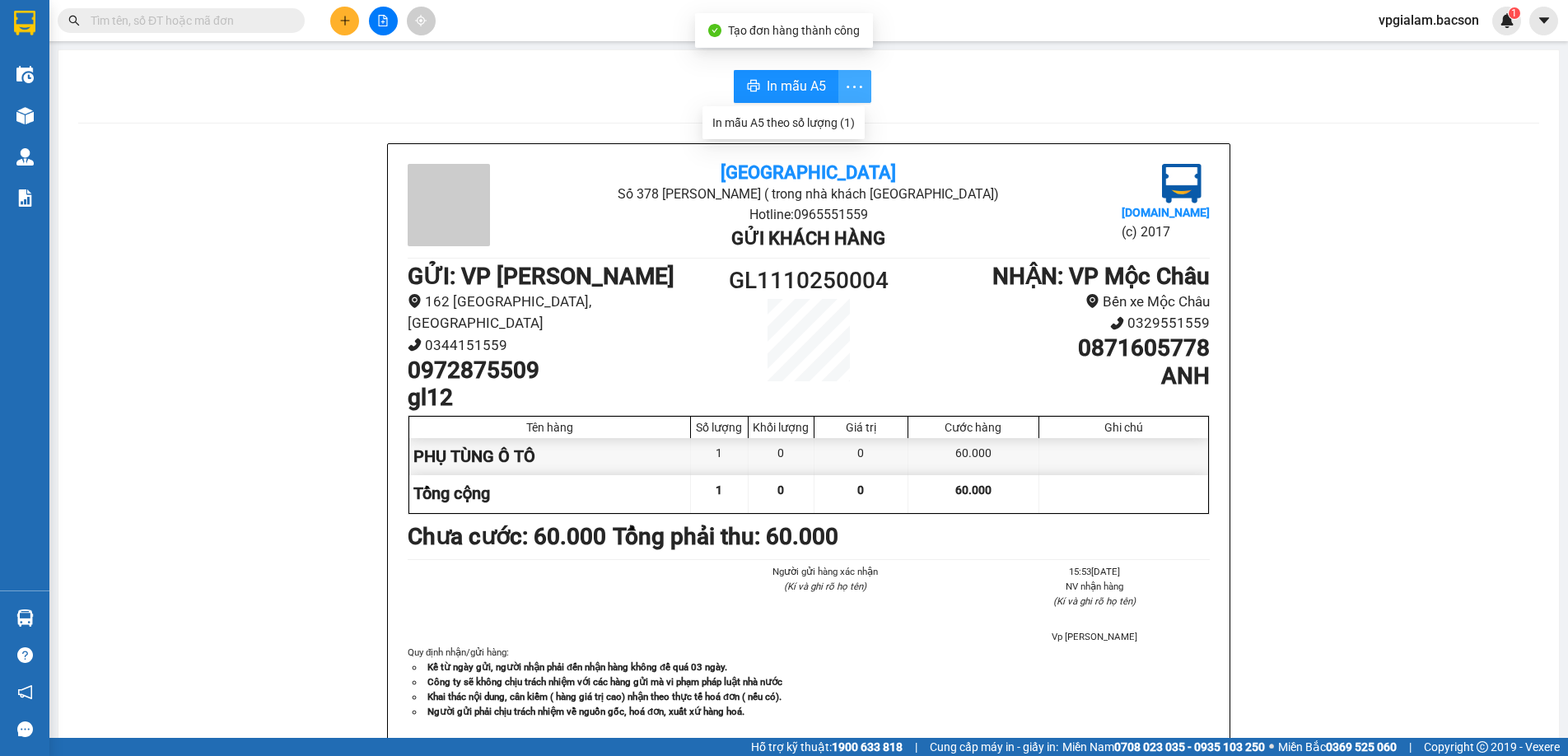
click at [844, 79] on icon "more" at bounding box center [854, 86] width 21 height 21
click at [800, 84] on span "In mẫu A5" at bounding box center [796, 85] width 59 height 21
